Goal: Task Accomplishment & Management: Manage account settings

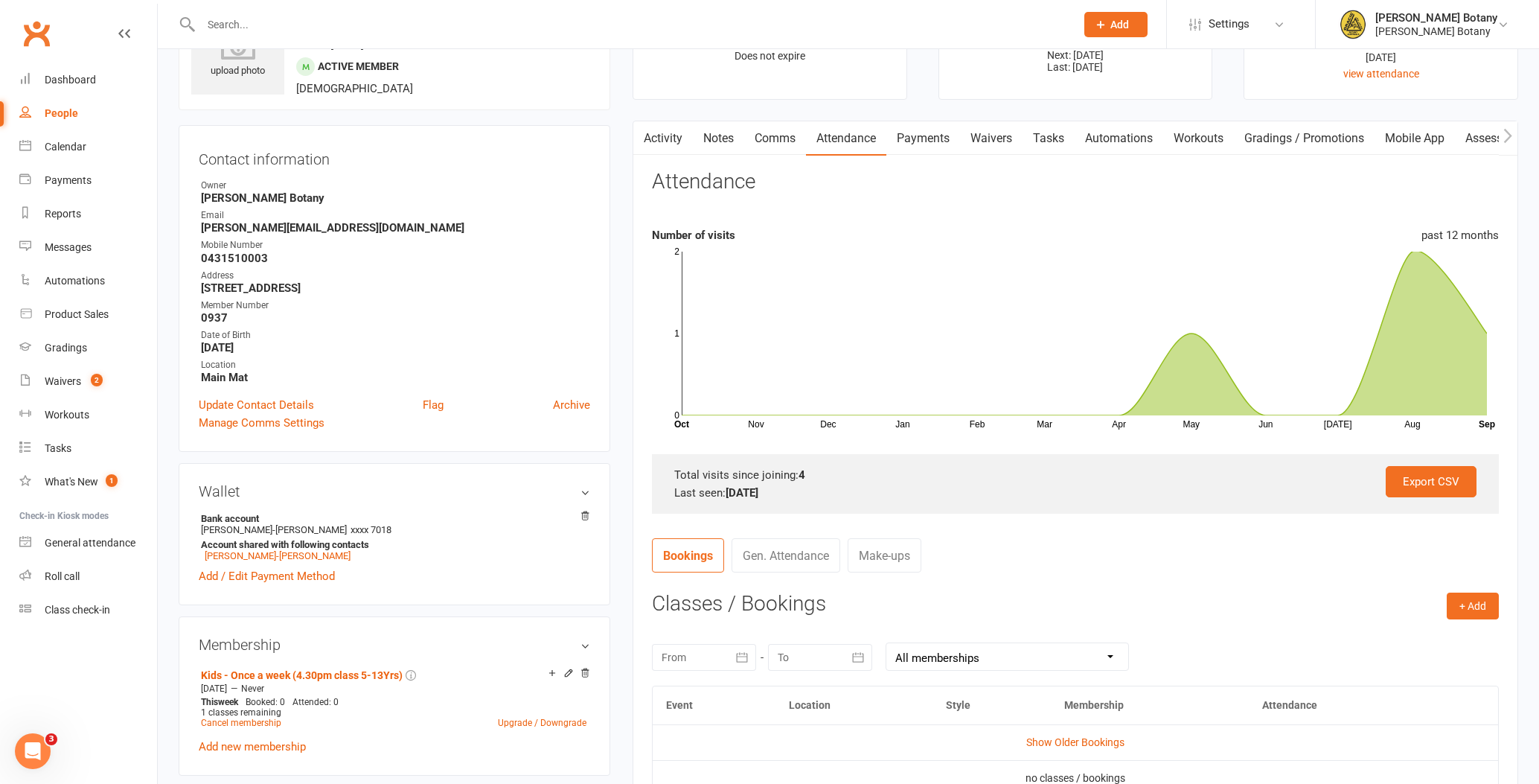
scroll to position [84, 0]
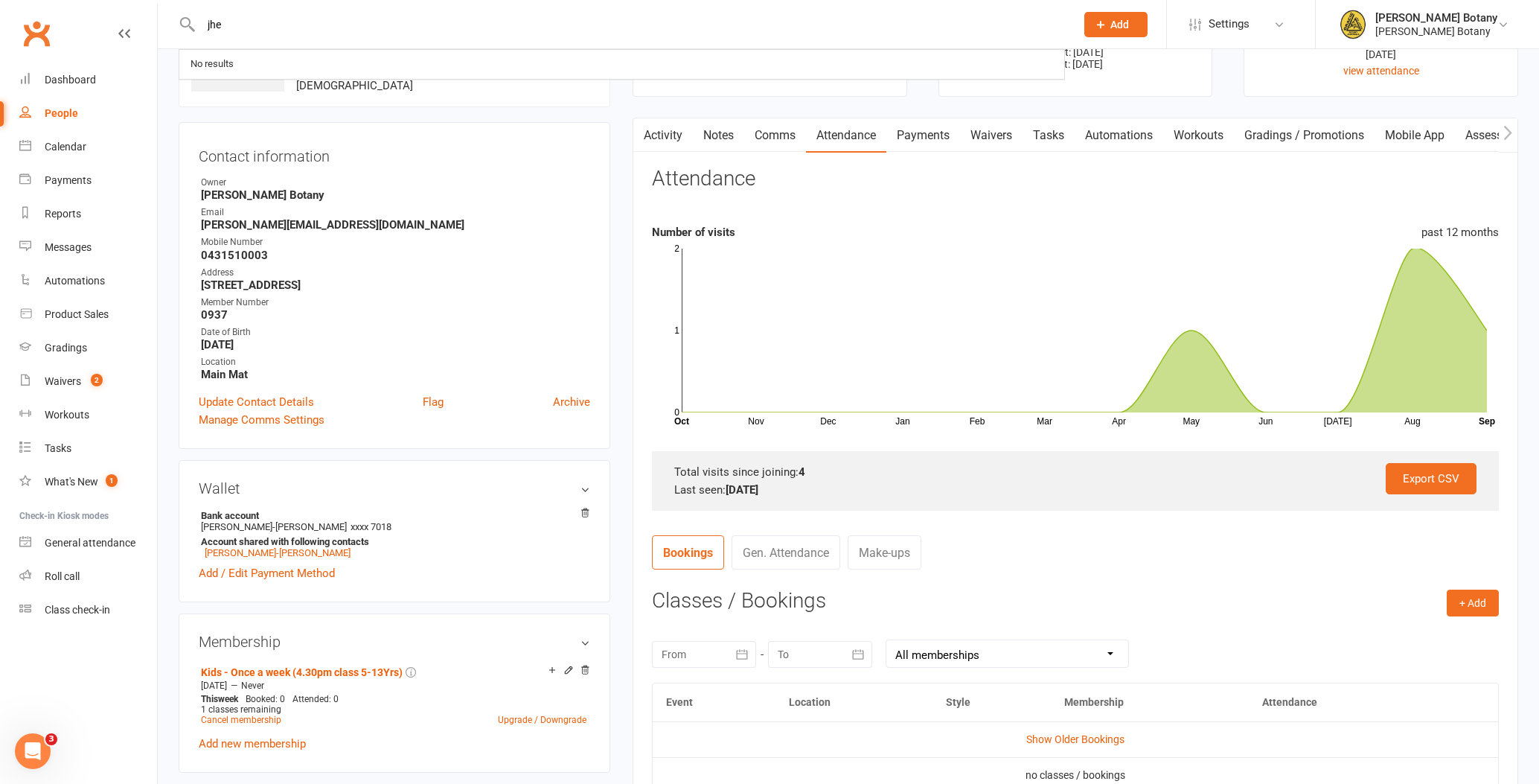
type input "jhen"
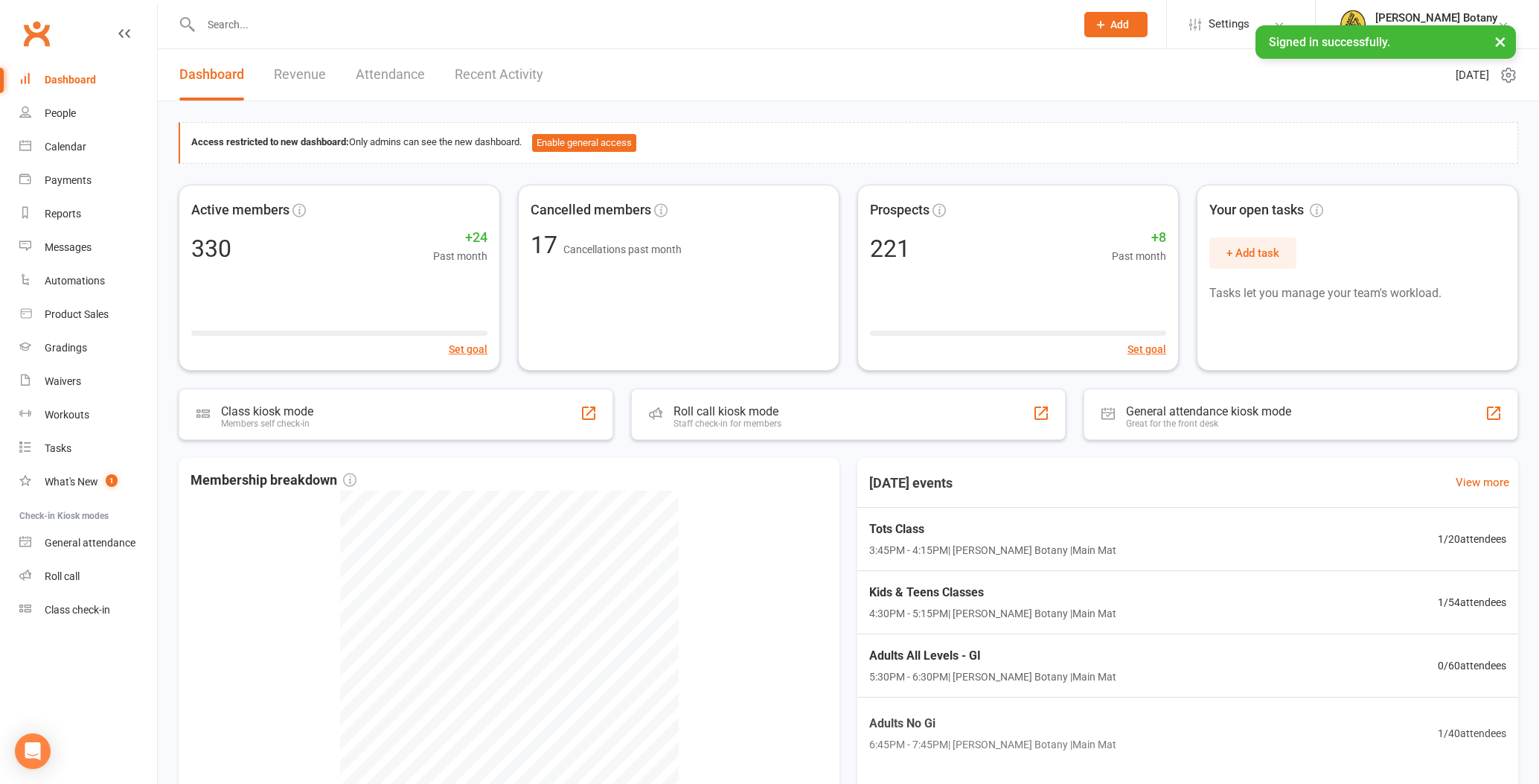
click at [241, 26] on input "text" at bounding box center [630, 24] width 868 height 21
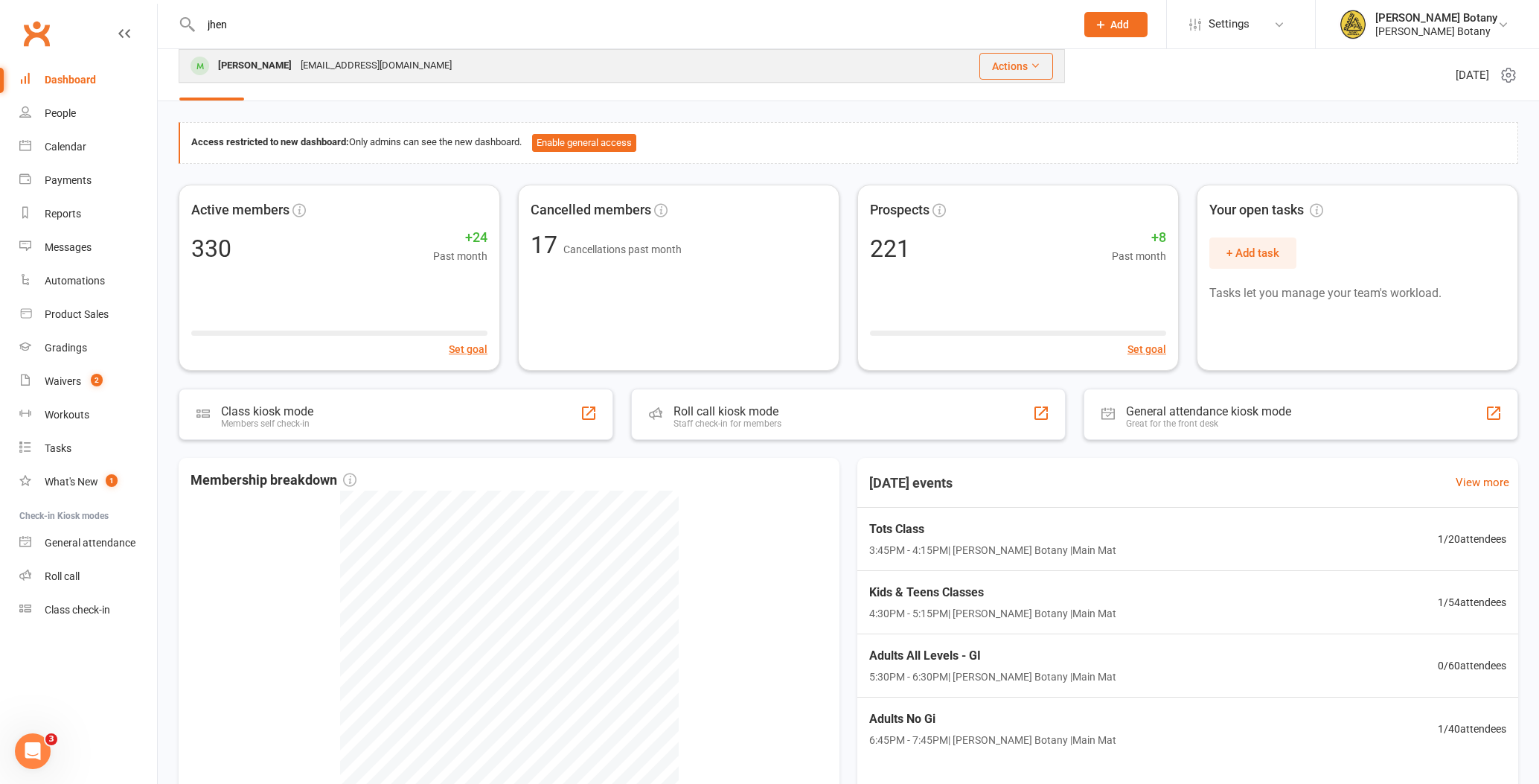
type input "jhen"
click at [253, 60] on div "[PERSON_NAME]" at bounding box center [255, 66] width 83 height 22
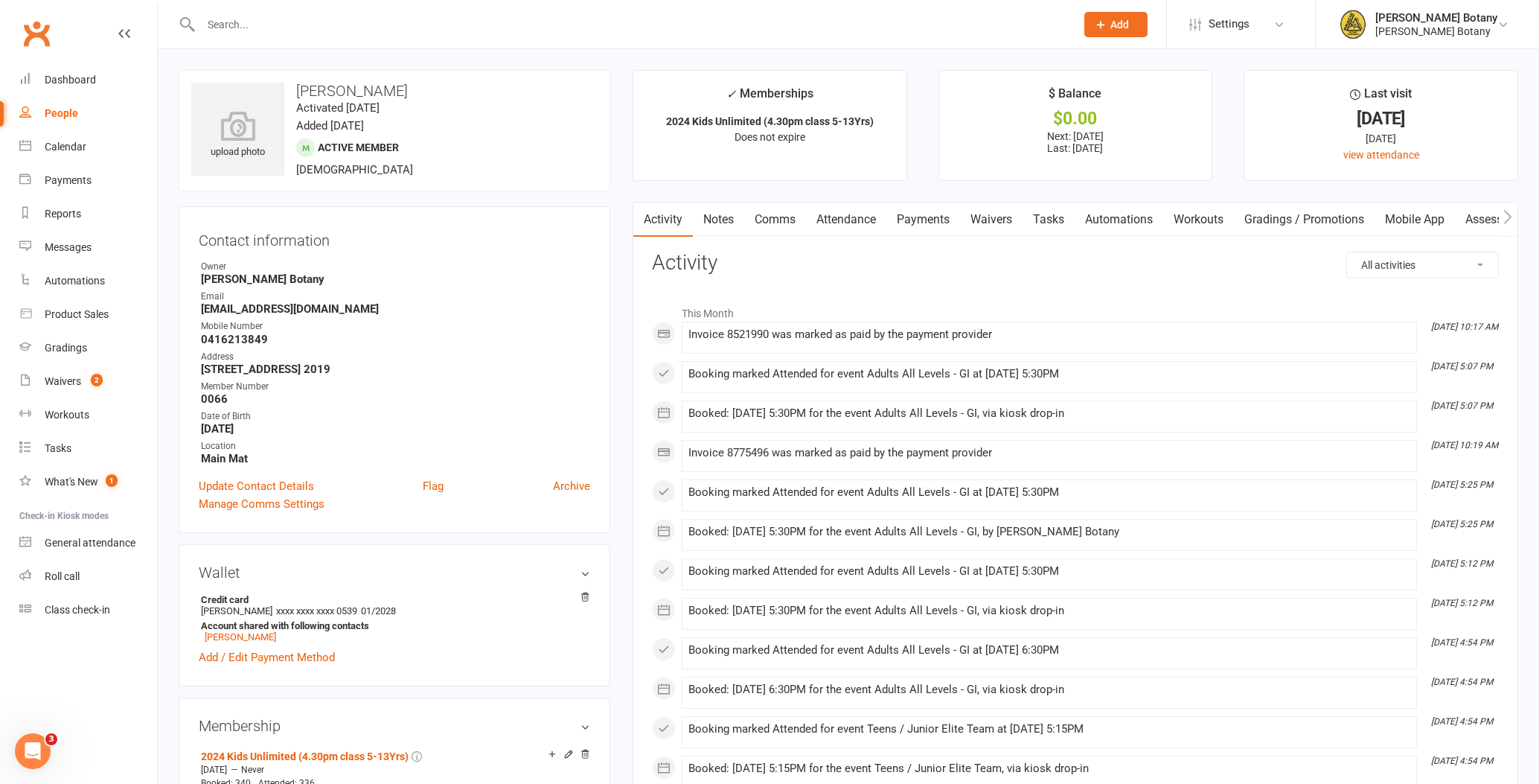
click at [60, 109] on div "People" at bounding box center [61, 113] width 33 height 12
select select "100"
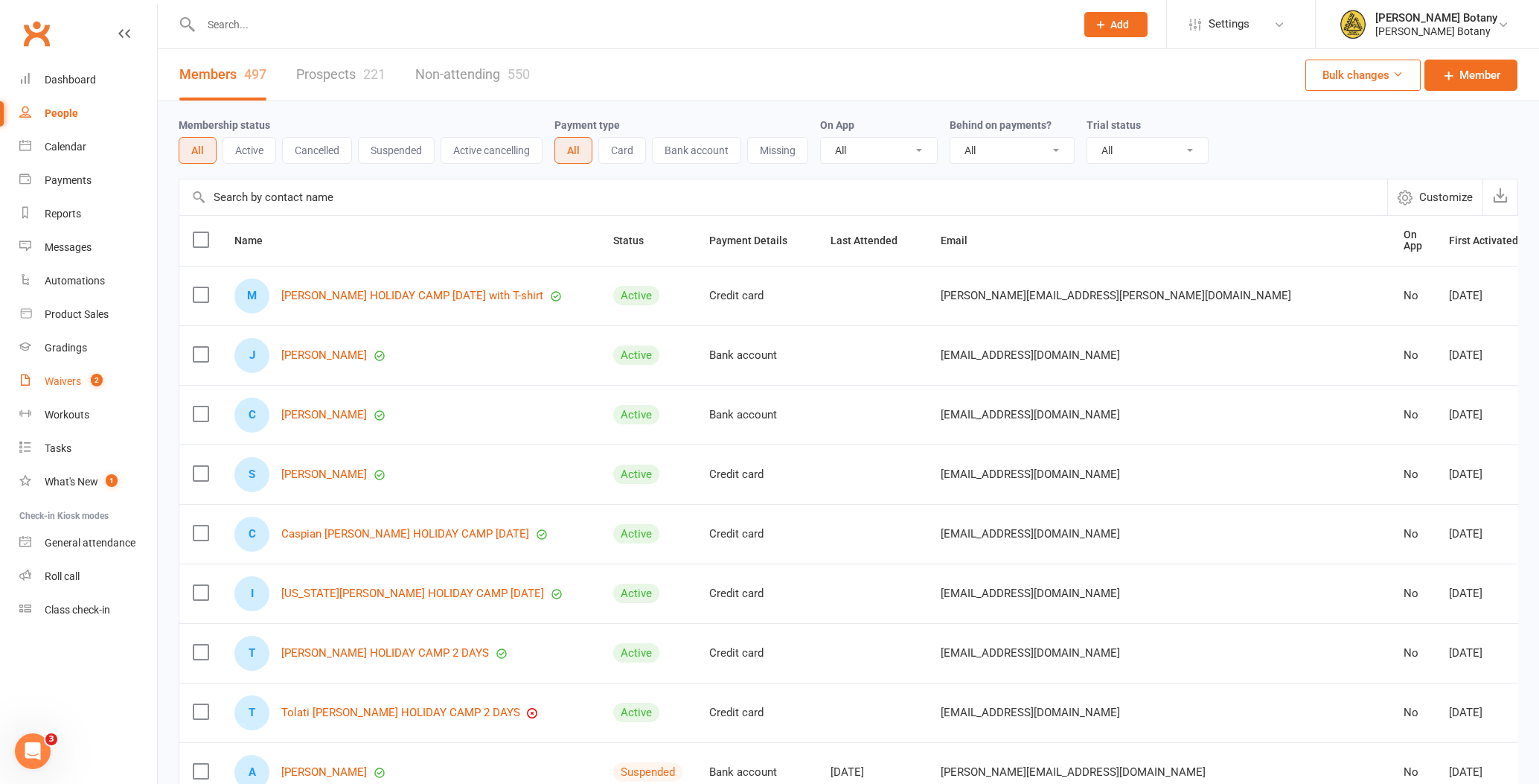
click at [54, 381] on div "Waivers" at bounding box center [62, 381] width 36 height 12
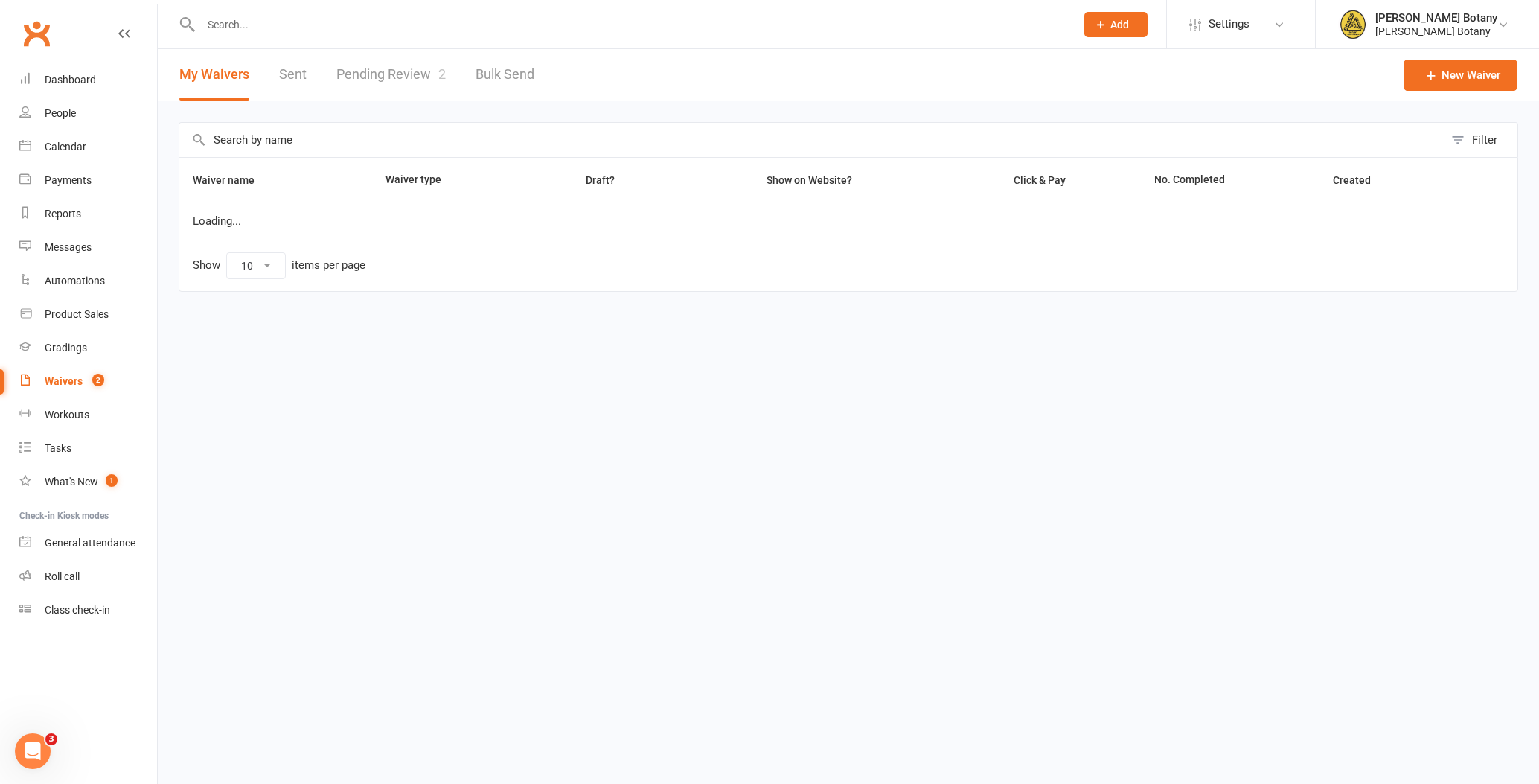
click at [405, 81] on link "Pending Review 2" at bounding box center [391, 75] width 109 height 51
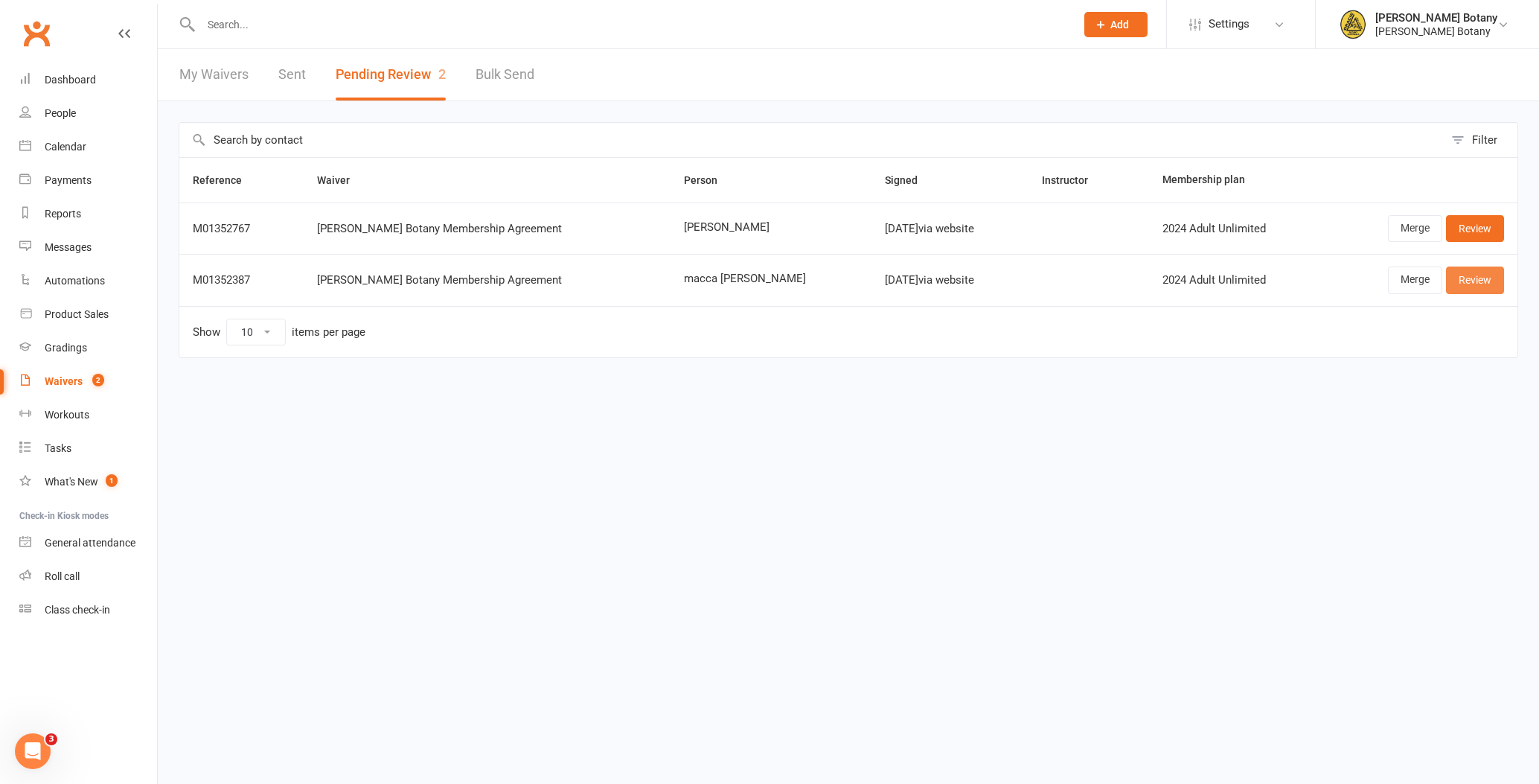
click at [1471, 278] on link "Review" at bounding box center [1475, 280] width 58 height 27
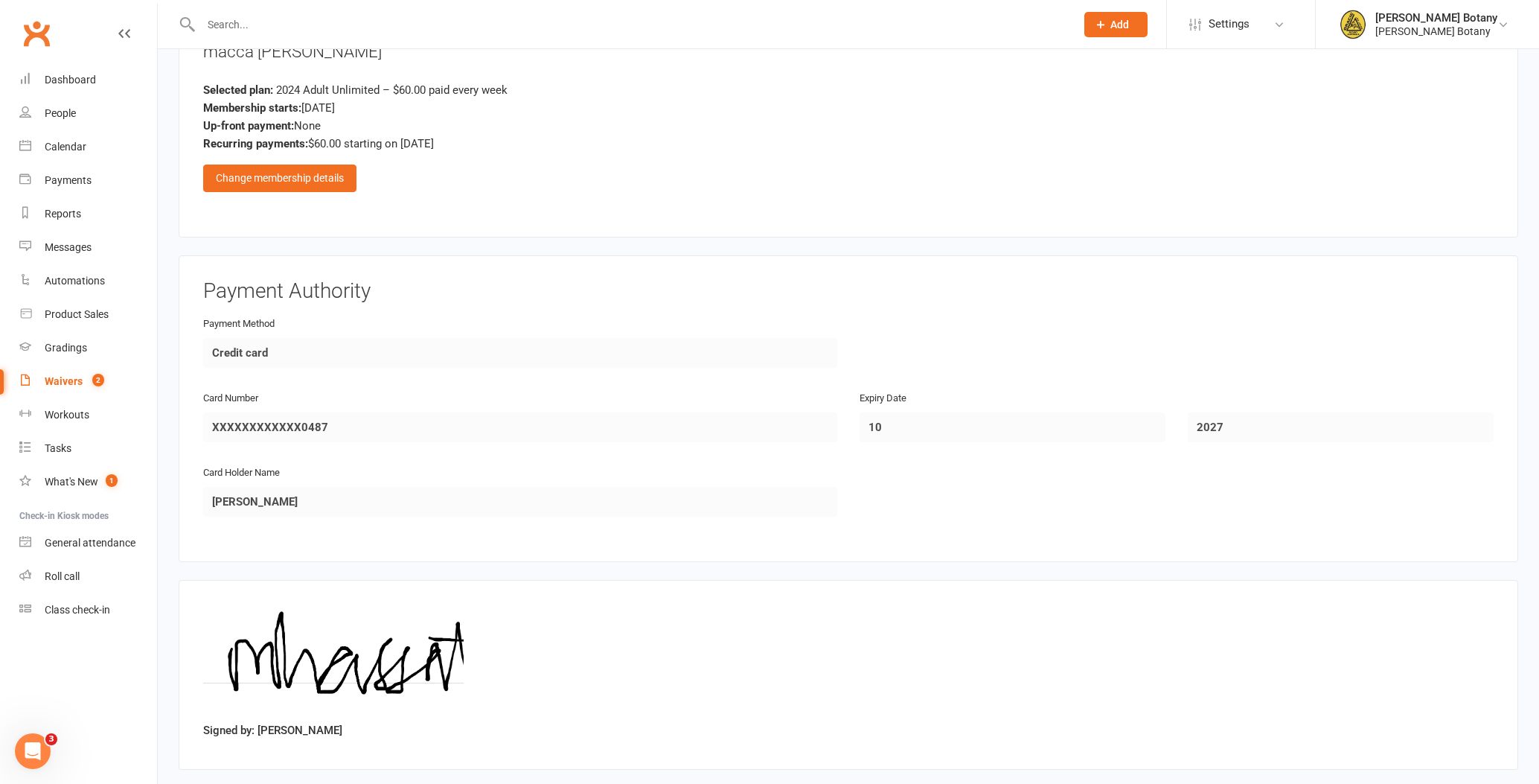
scroll to position [756, 0]
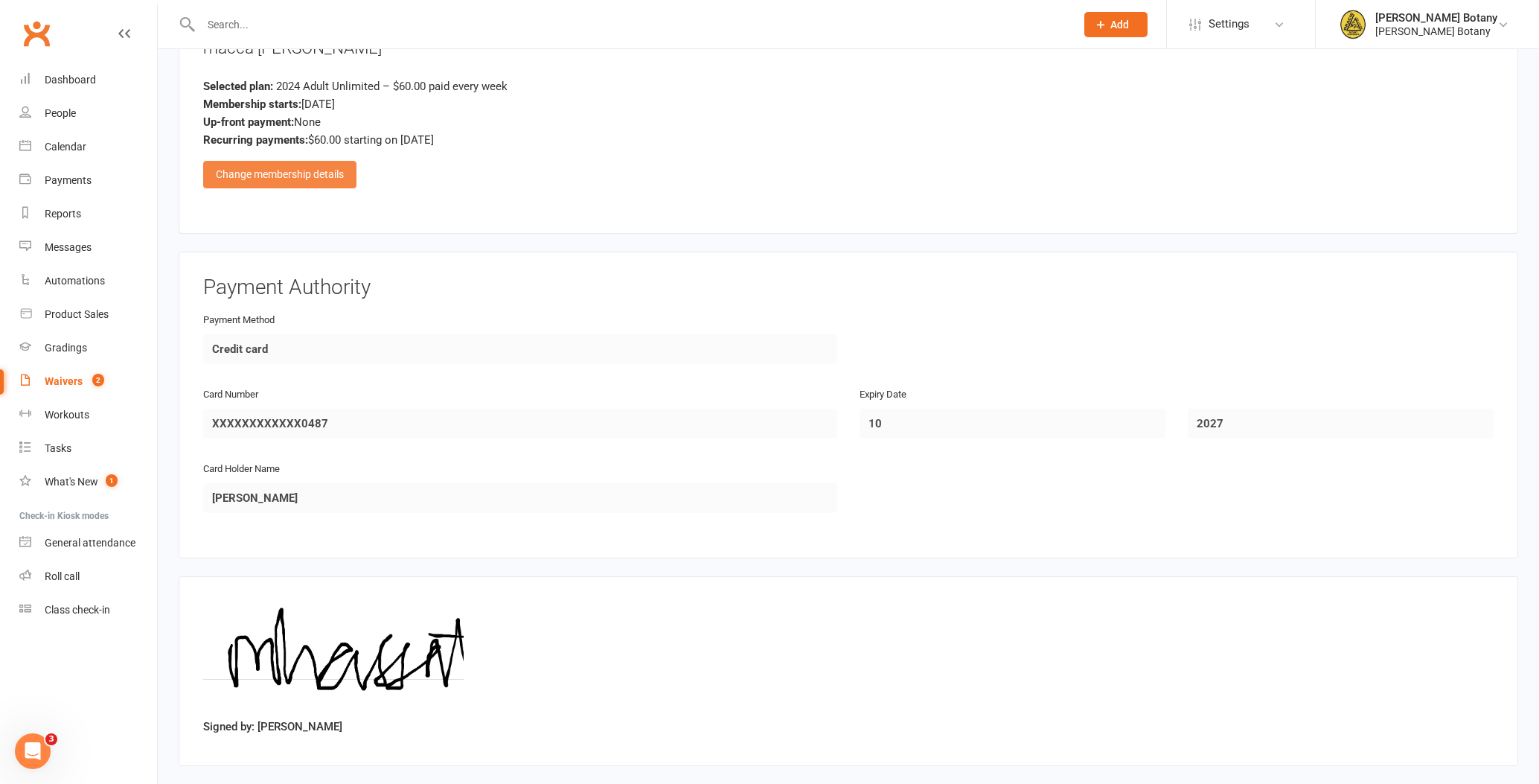
click at [311, 184] on div "Change membership details" at bounding box center [280, 174] width 153 height 27
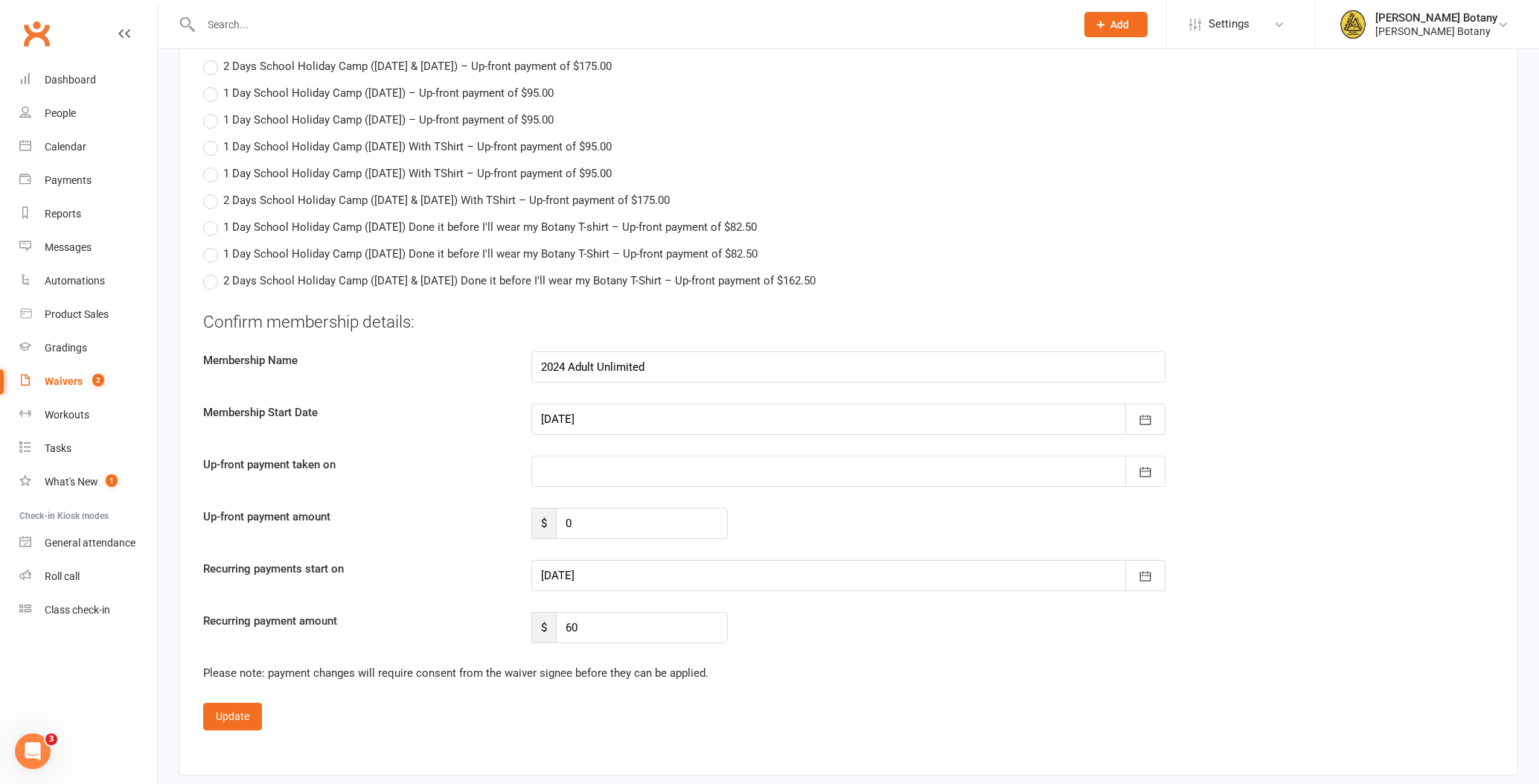
scroll to position [1618, 0]
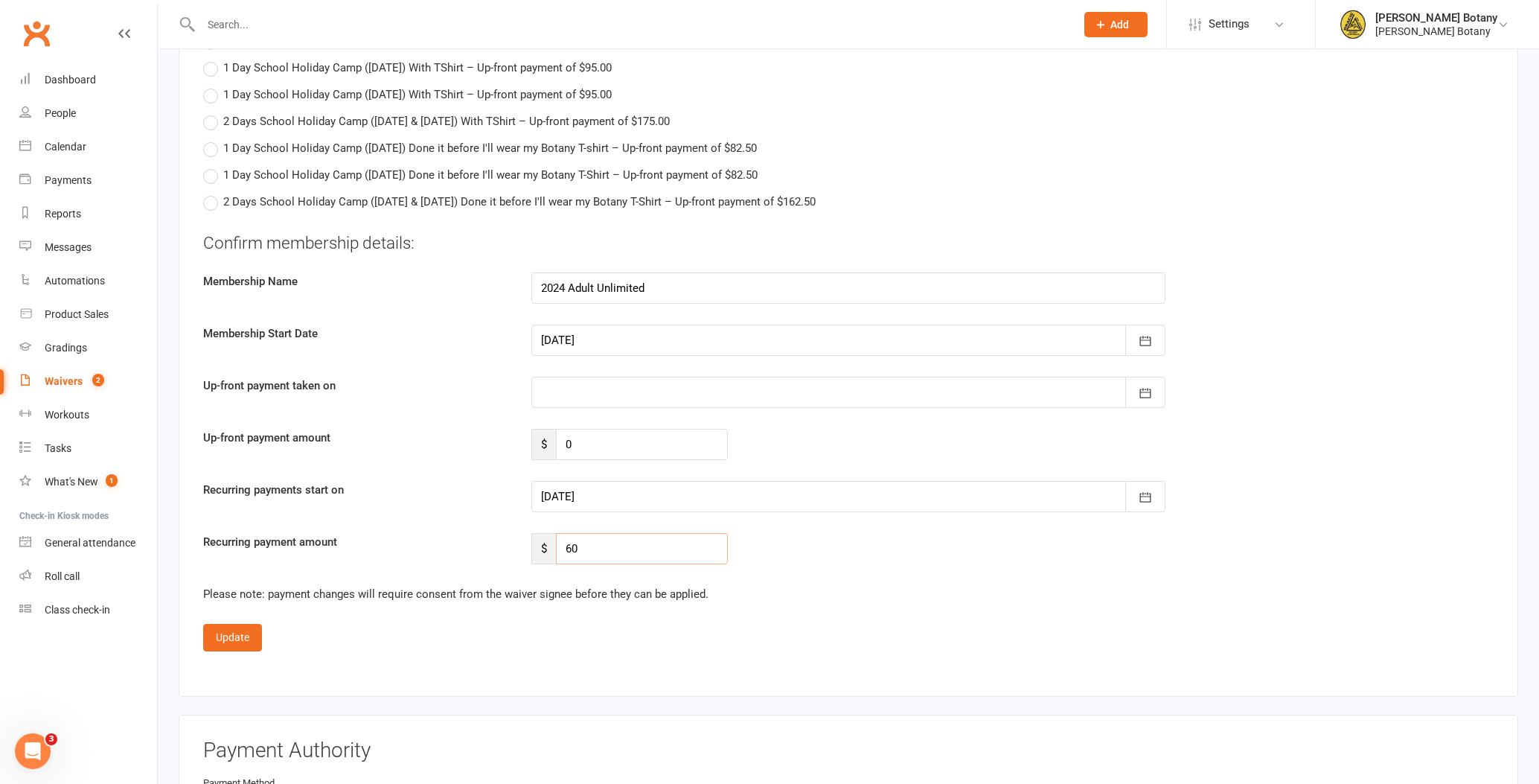
drag, startPoint x: 579, startPoint y: 547, endPoint x: 555, endPoint y: 542, distance: 24.5
click at [563, 546] on input "60" at bounding box center [642, 548] width 172 height 32
type input "2"
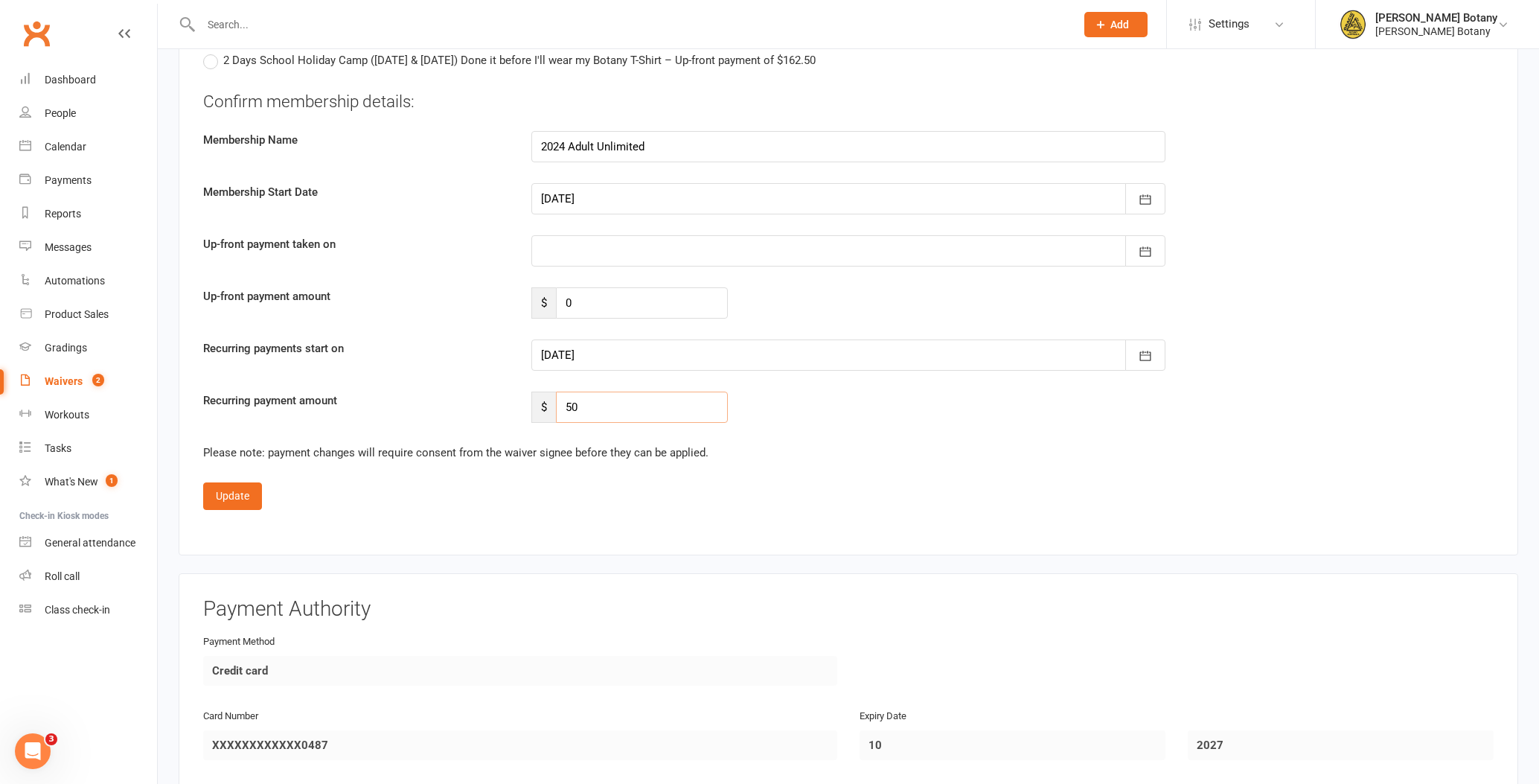
scroll to position [1760, 0]
type input "50"
click at [1151, 355] on icon "button" at bounding box center [1146, 355] width 11 height 10
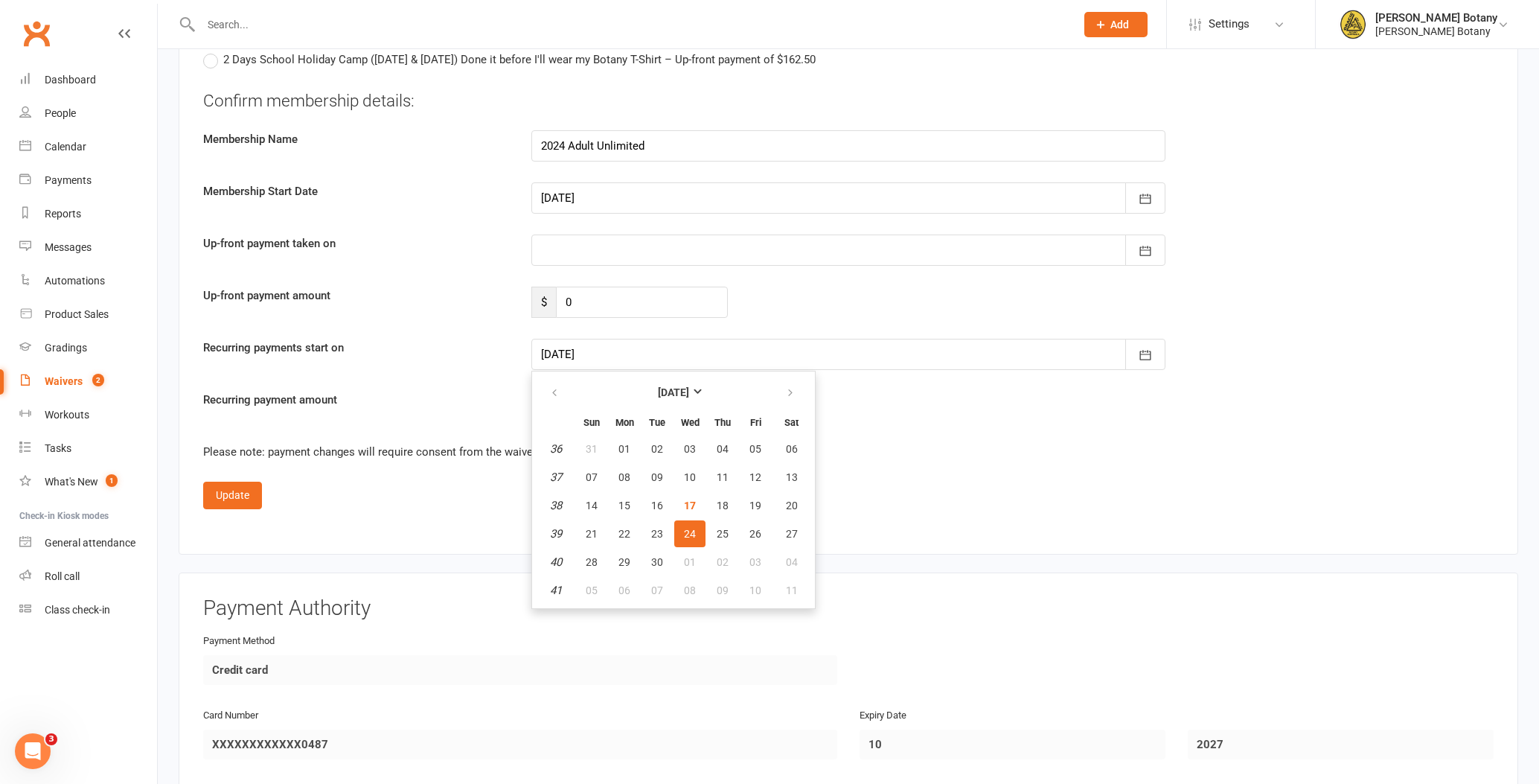
click at [751, 499] on span "19" at bounding box center [755, 505] width 12 height 12
type input "[DATE]"
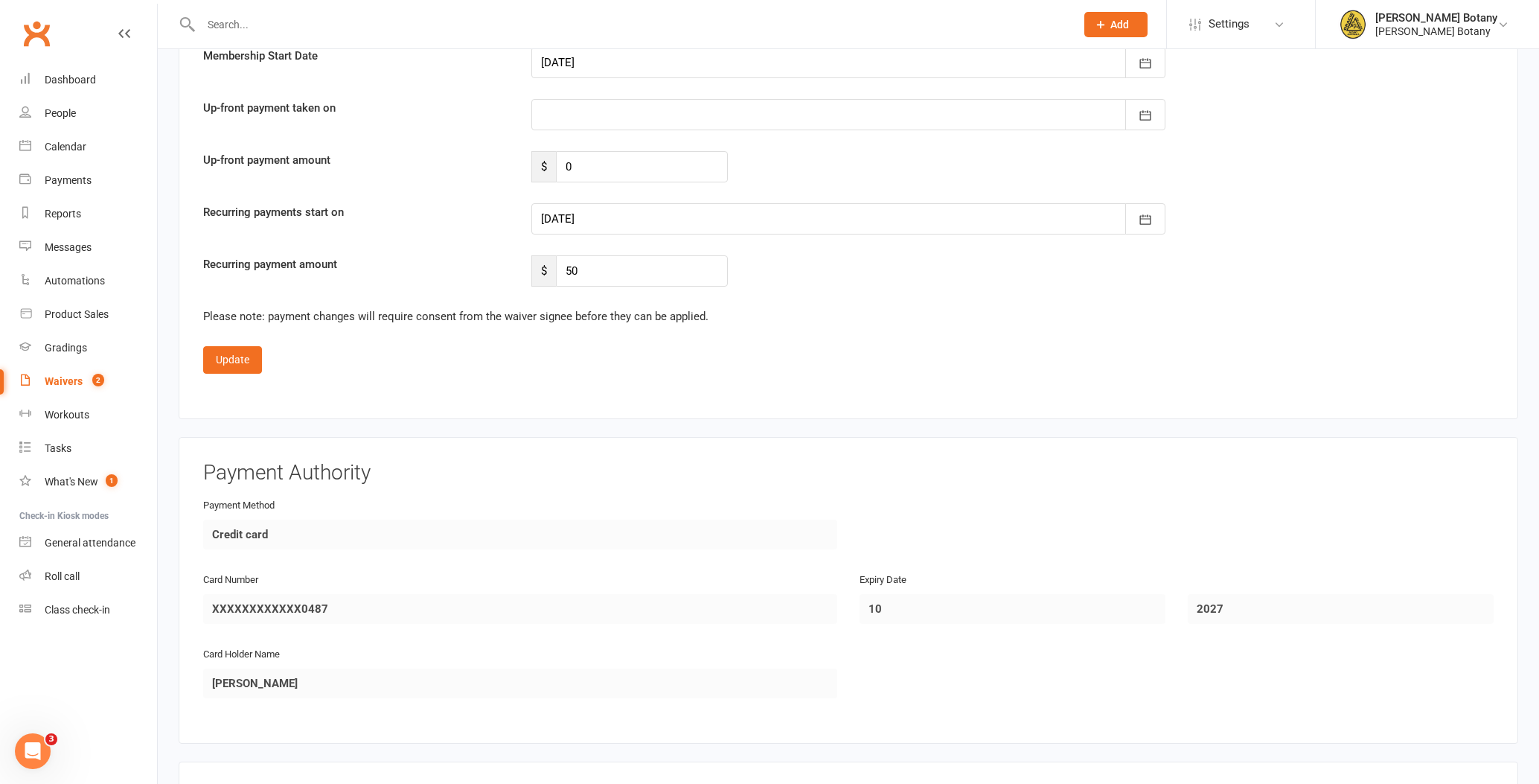
click at [231, 363] on button "Update" at bounding box center [233, 359] width 59 height 27
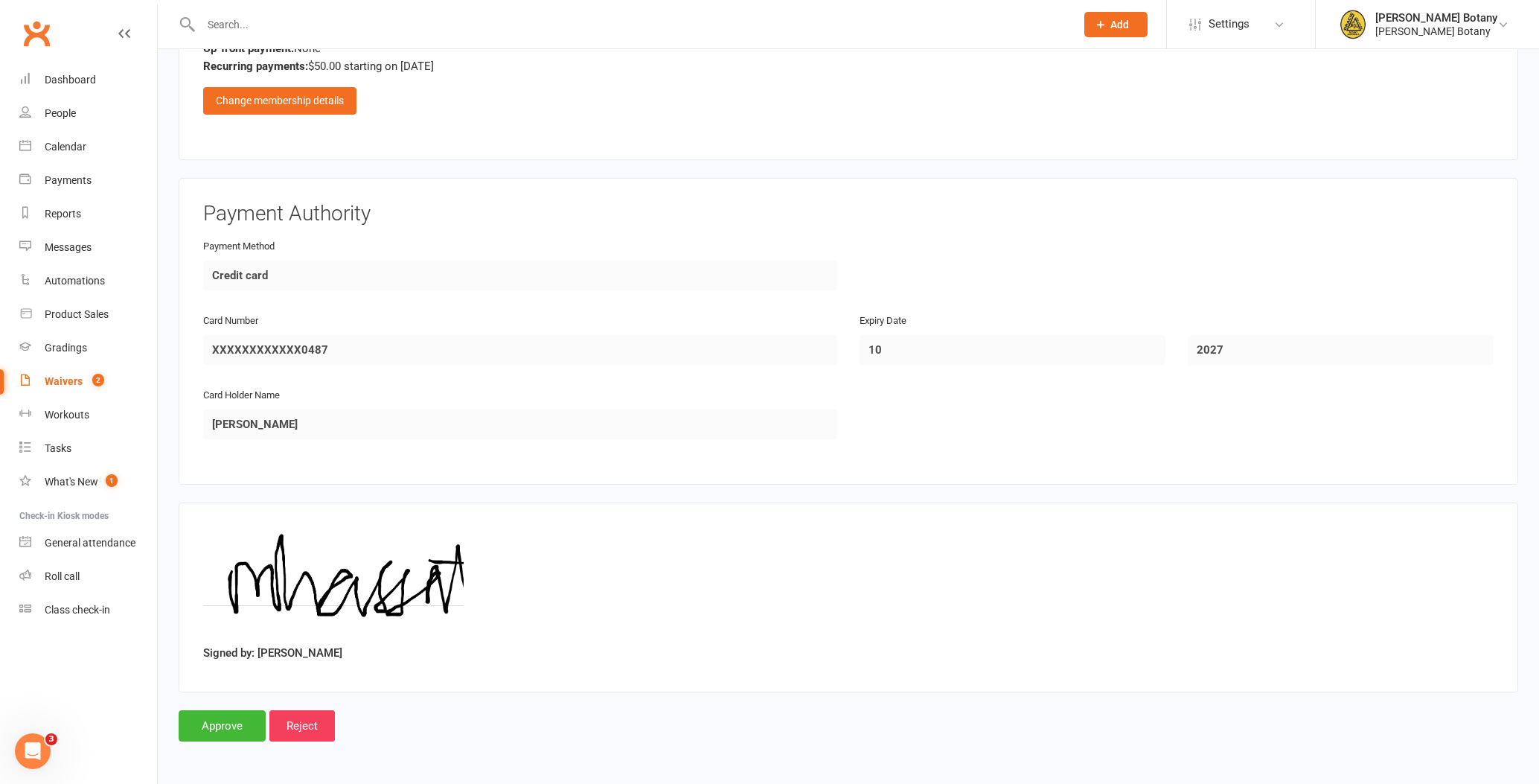
scroll to position [824, 0]
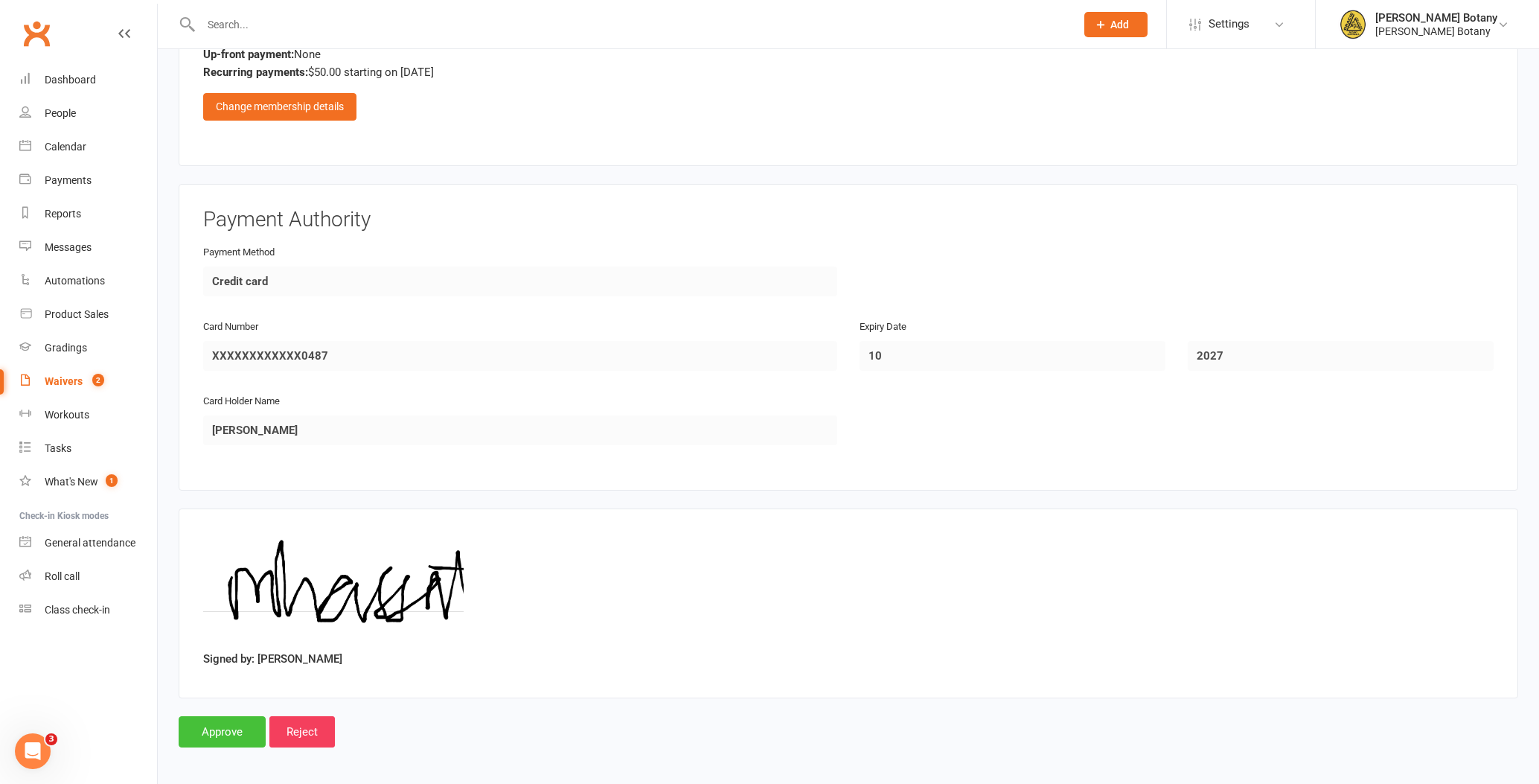
click at [230, 732] on input "Approve" at bounding box center [221, 731] width 87 height 32
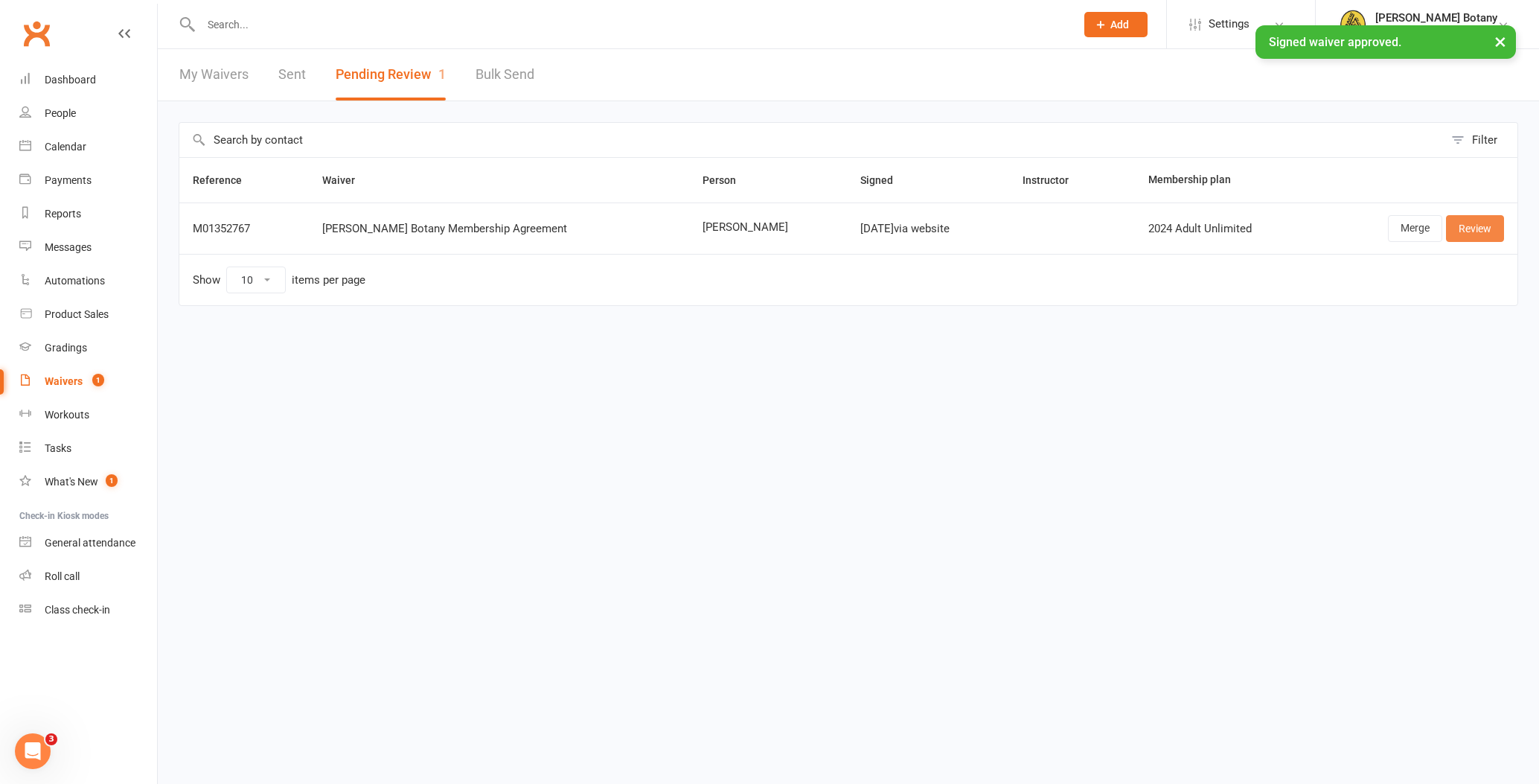
click at [1469, 225] on link "Review" at bounding box center [1475, 228] width 58 height 27
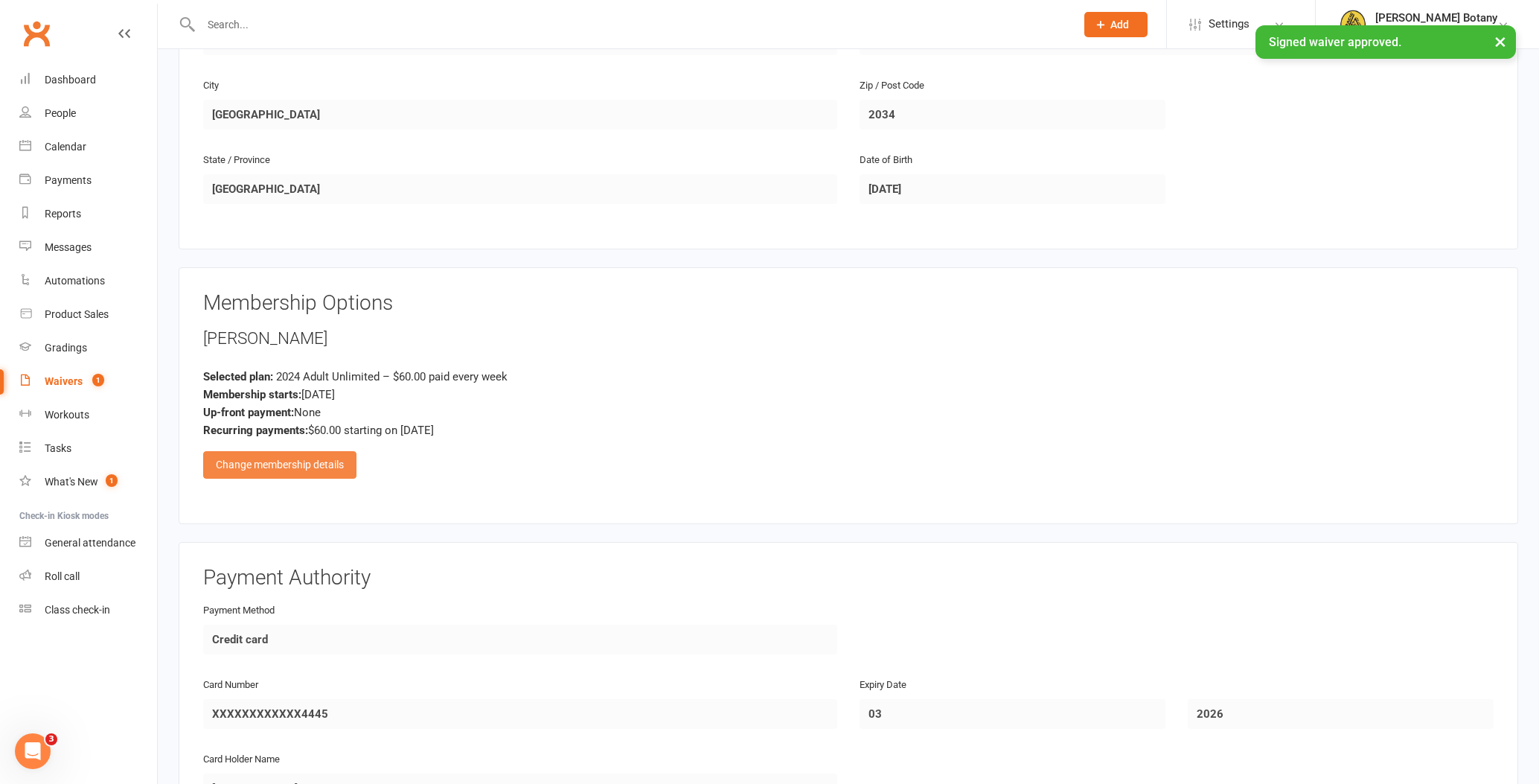
scroll to position [466, 0]
click at [324, 461] on div "Change membership details" at bounding box center [280, 464] width 153 height 27
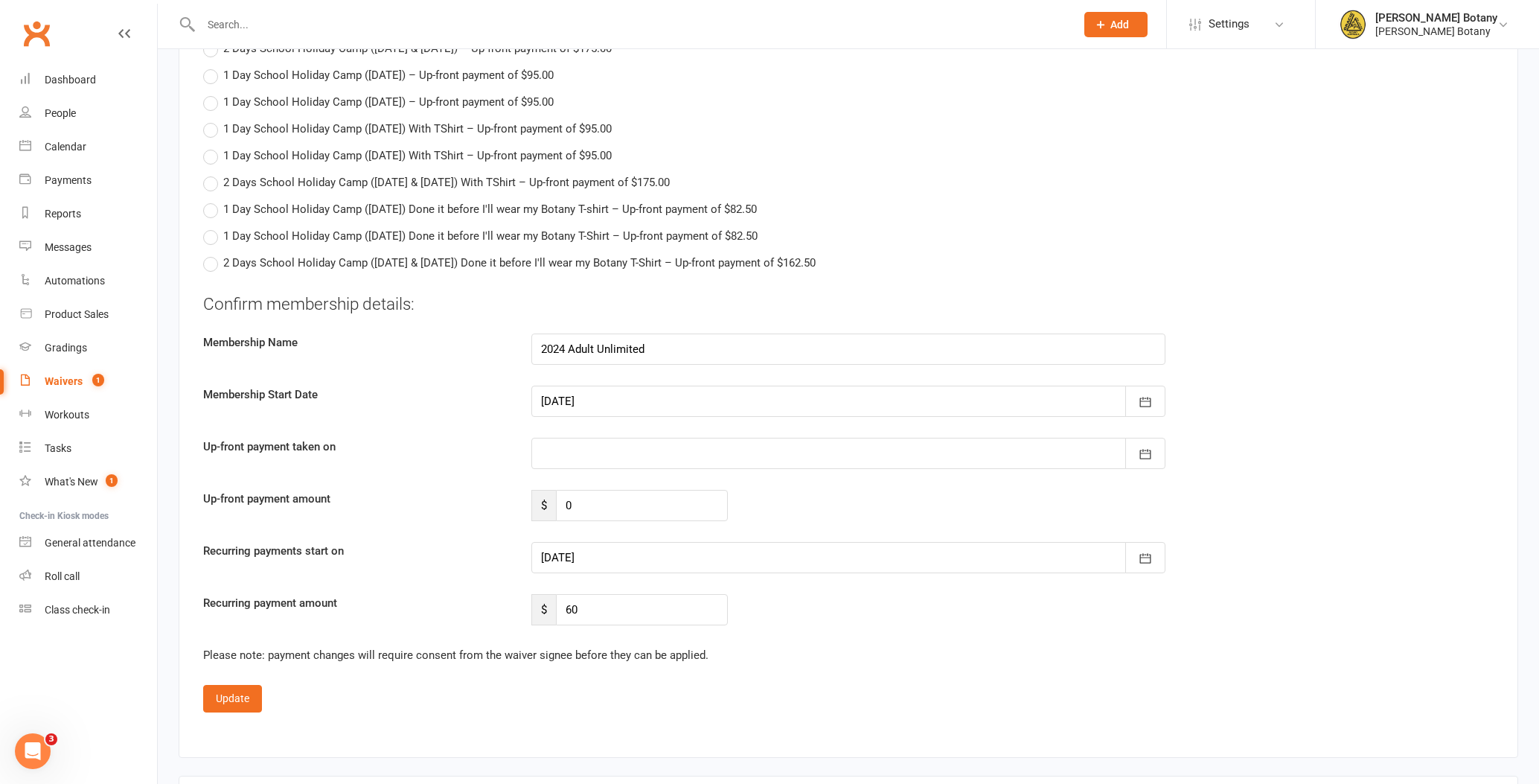
scroll to position [1561, 0]
click at [1143, 558] on icon "button" at bounding box center [1145, 555] width 15 height 15
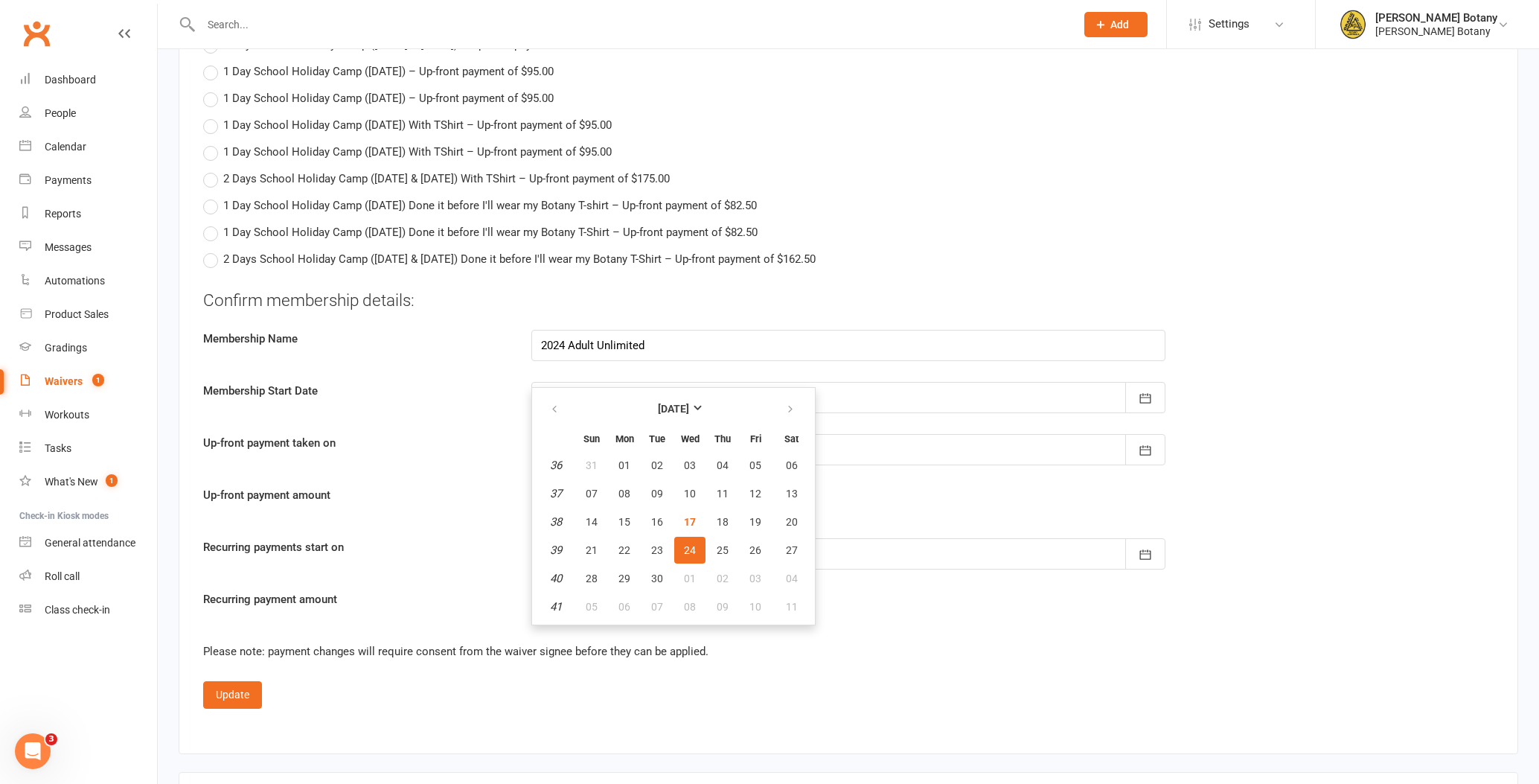
drag, startPoint x: 752, startPoint y: 523, endPoint x: 743, endPoint y: 528, distance: 10.3
click at [752, 523] on span "19" at bounding box center [755, 521] width 12 height 12
type input "[DATE]"
click at [222, 686] on button "Update" at bounding box center [233, 694] width 59 height 27
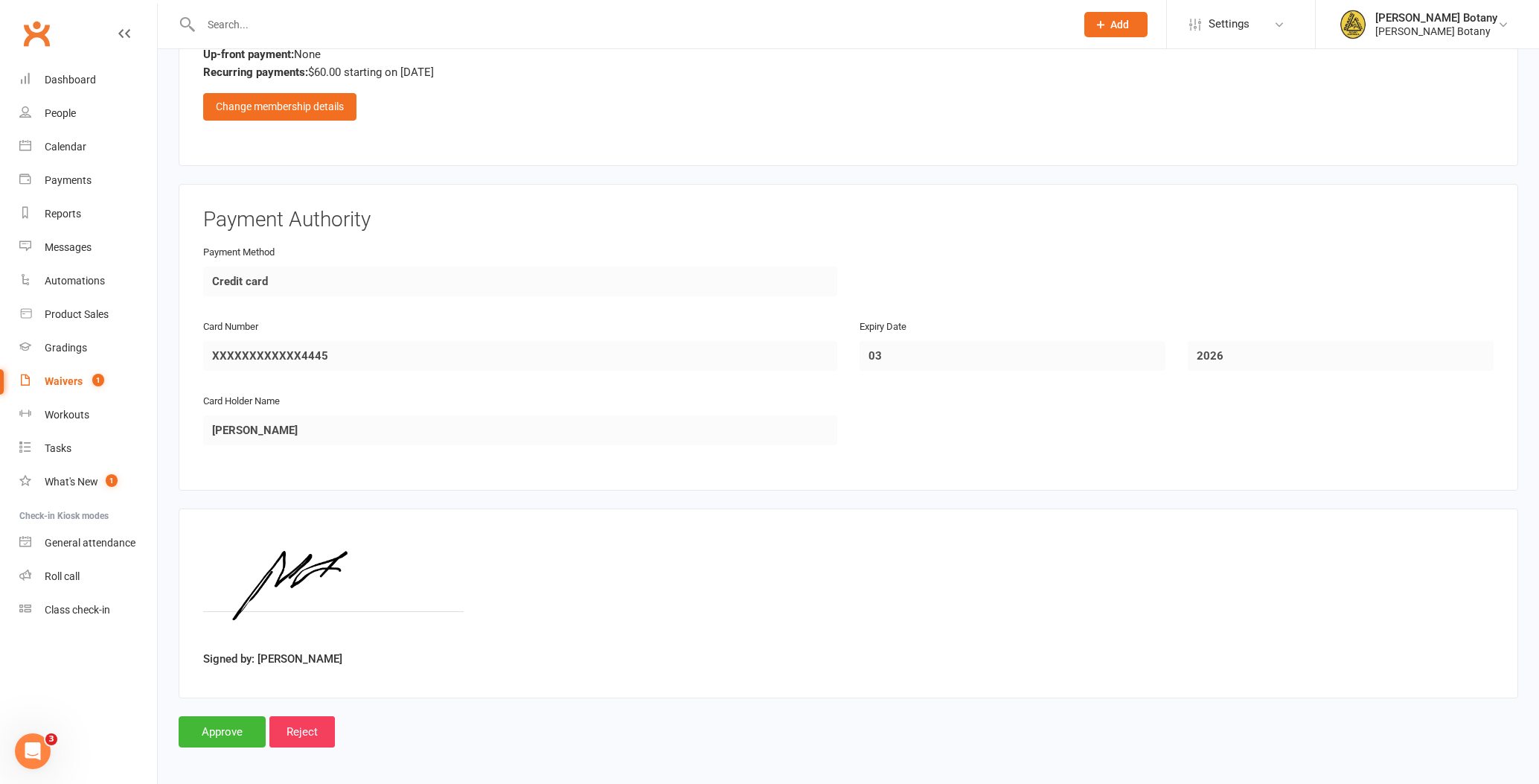
click at [220, 721] on input "Approve" at bounding box center [221, 731] width 87 height 32
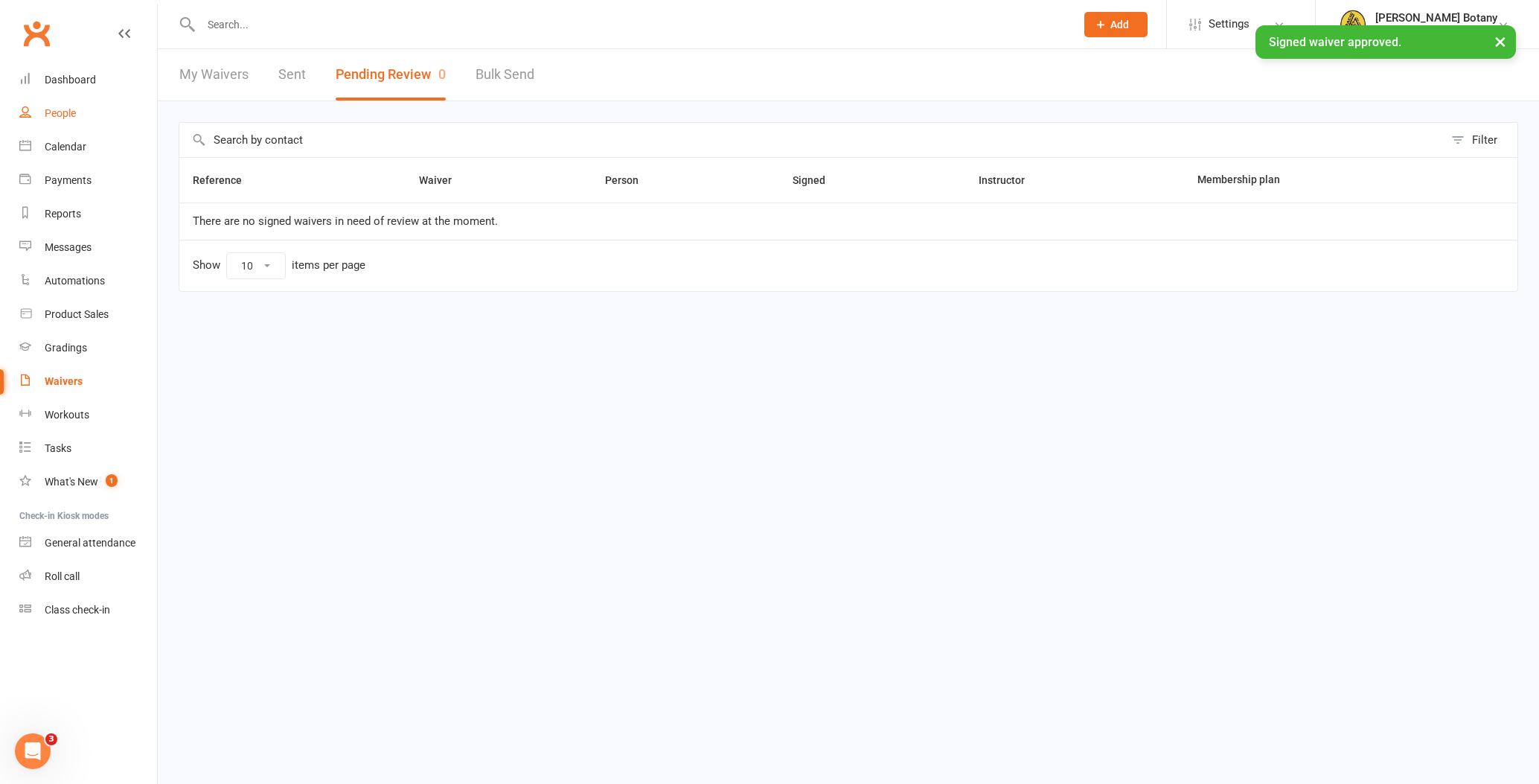
click at [59, 102] on link "People" at bounding box center [88, 113] width 138 height 33
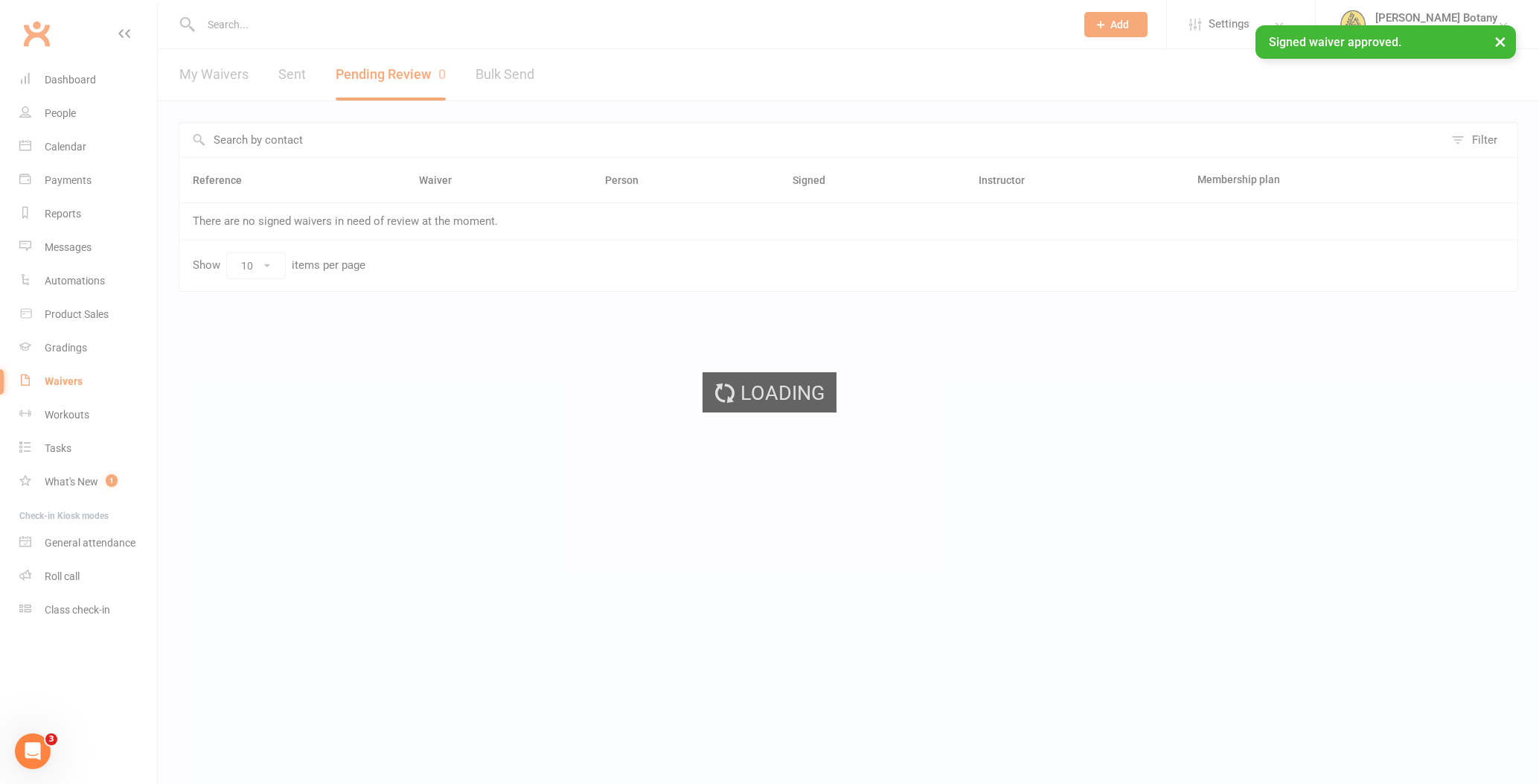
select select "100"
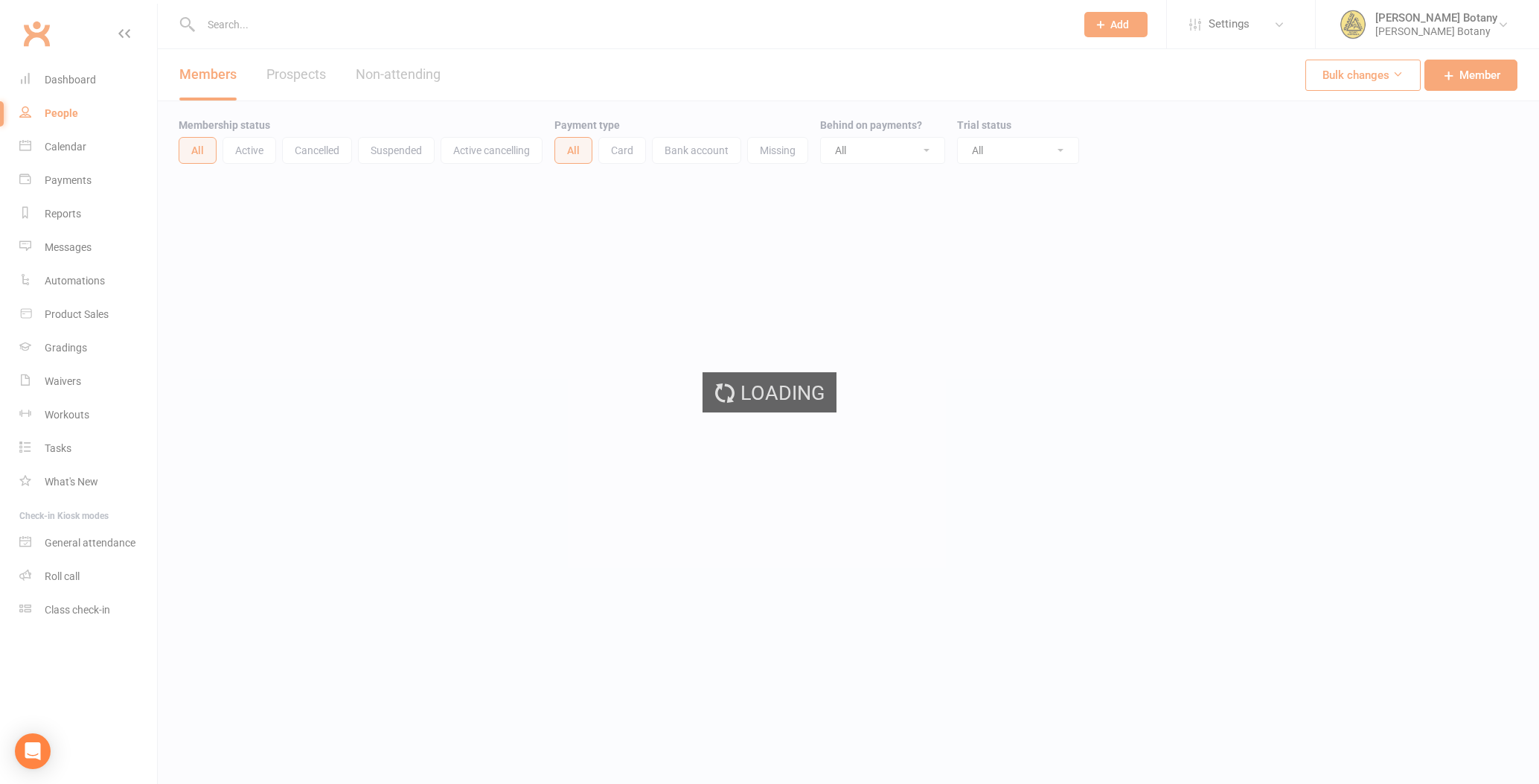
select select "100"
